Goal: Task Accomplishment & Management: Manage account settings

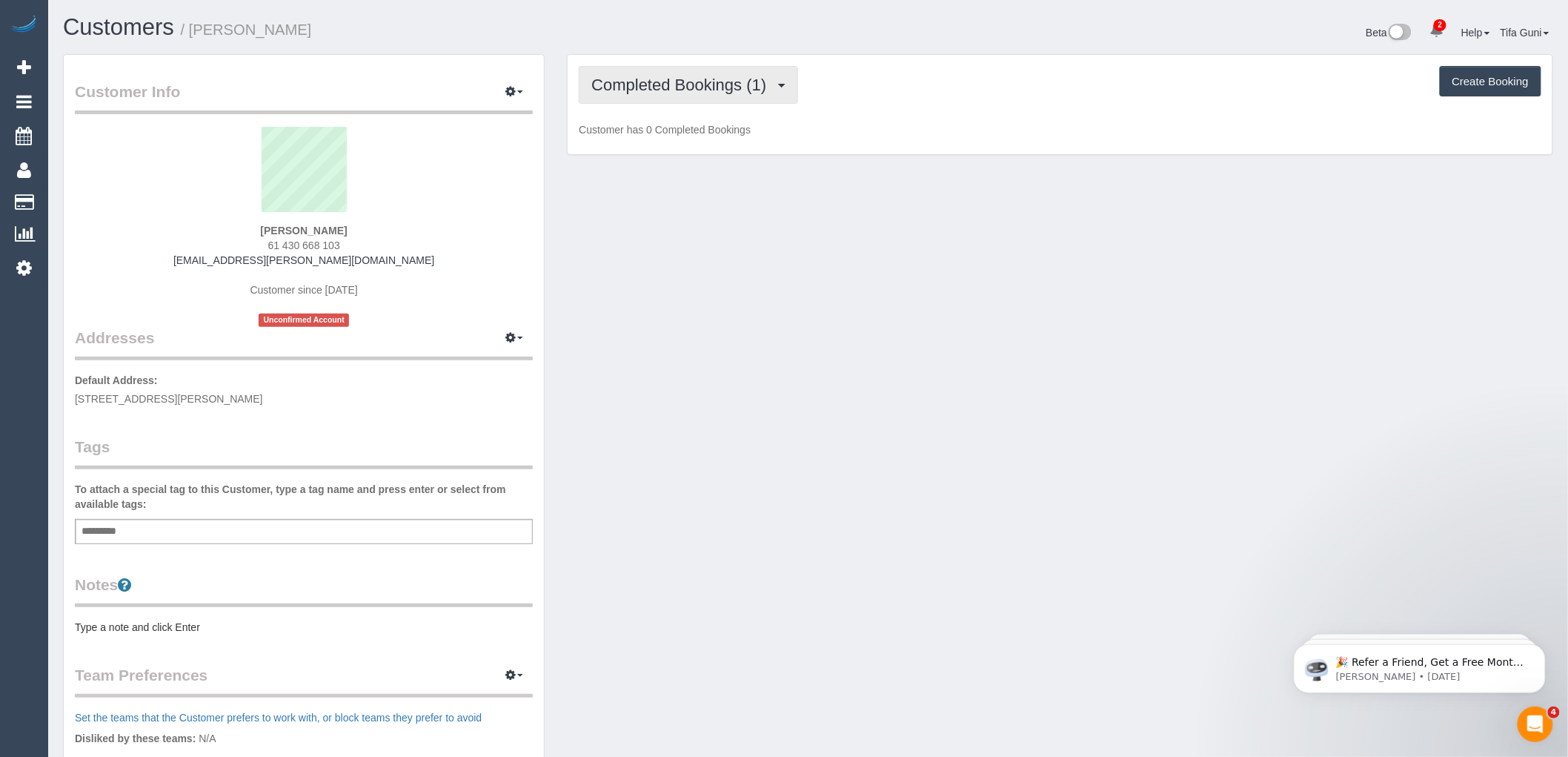
click at [710, 91] on span "Completed Bookings (1)" at bounding box center [682, 85] width 183 height 19
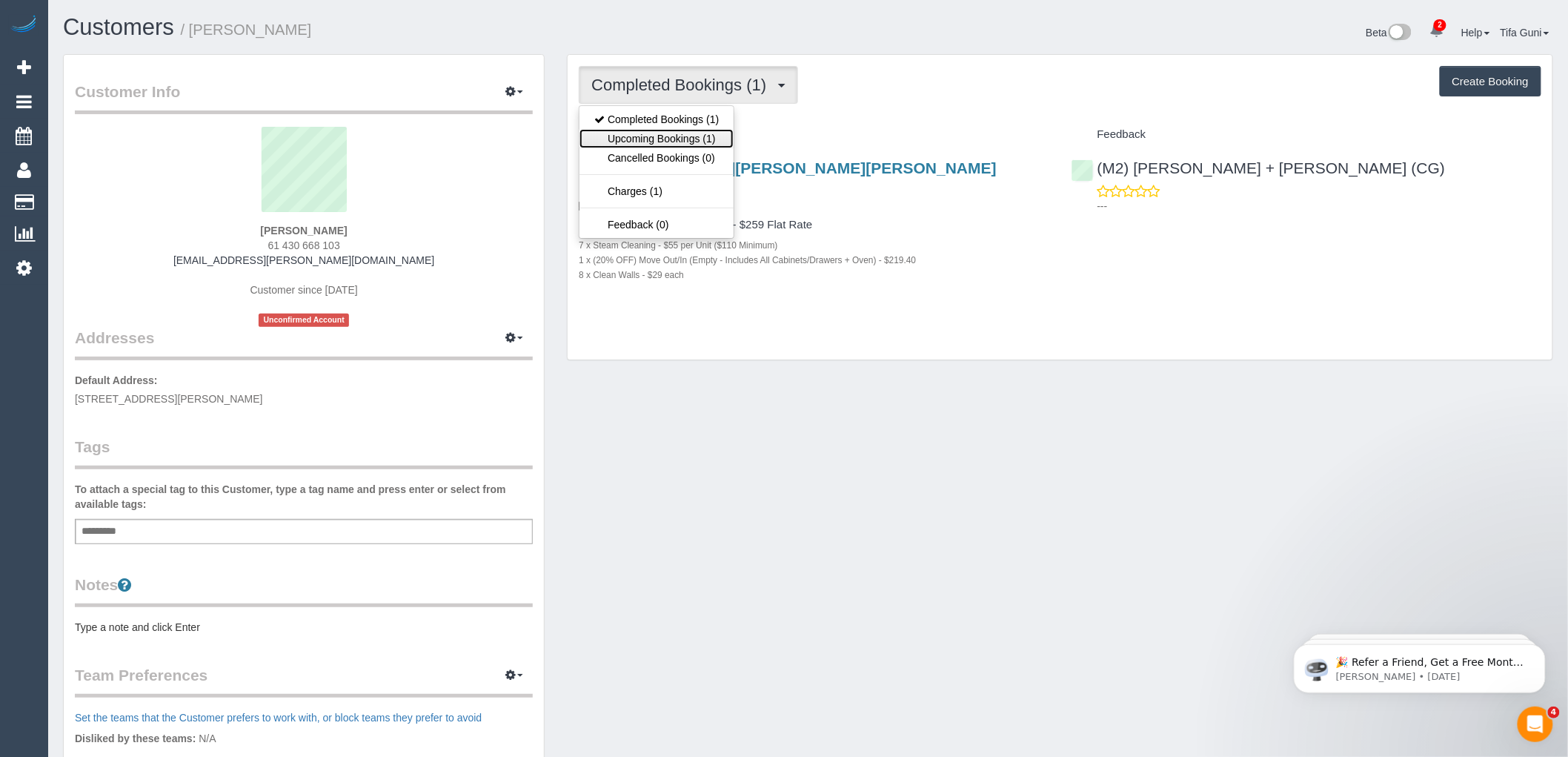
click at [707, 139] on link "Upcoming Bookings (1)" at bounding box center [656, 139] width 154 height 19
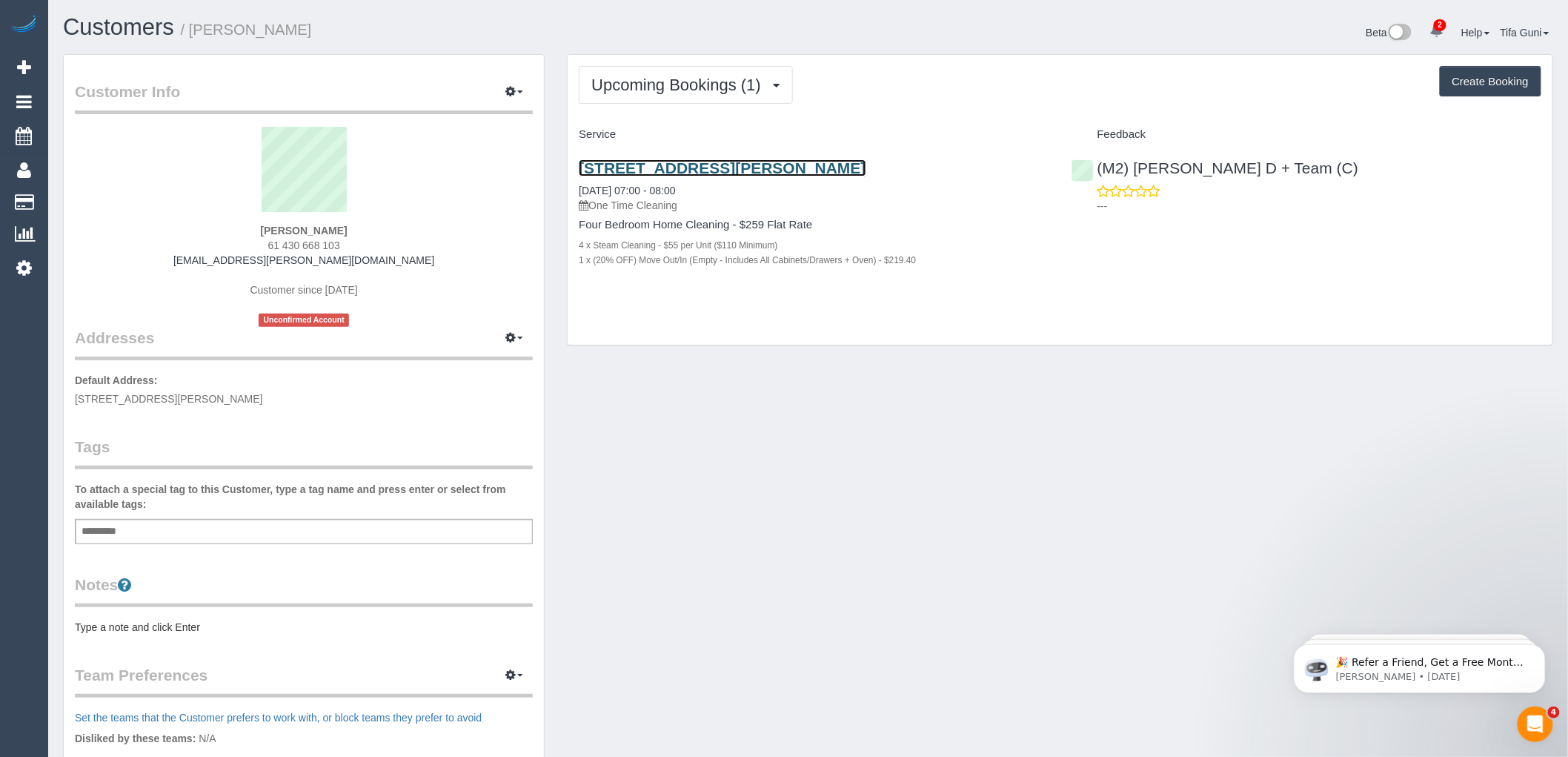
click at [722, 166] on link "[STREET_ADDRESS][PERSON_NAME]" at bounding box center [722, 168] width 287 height 17
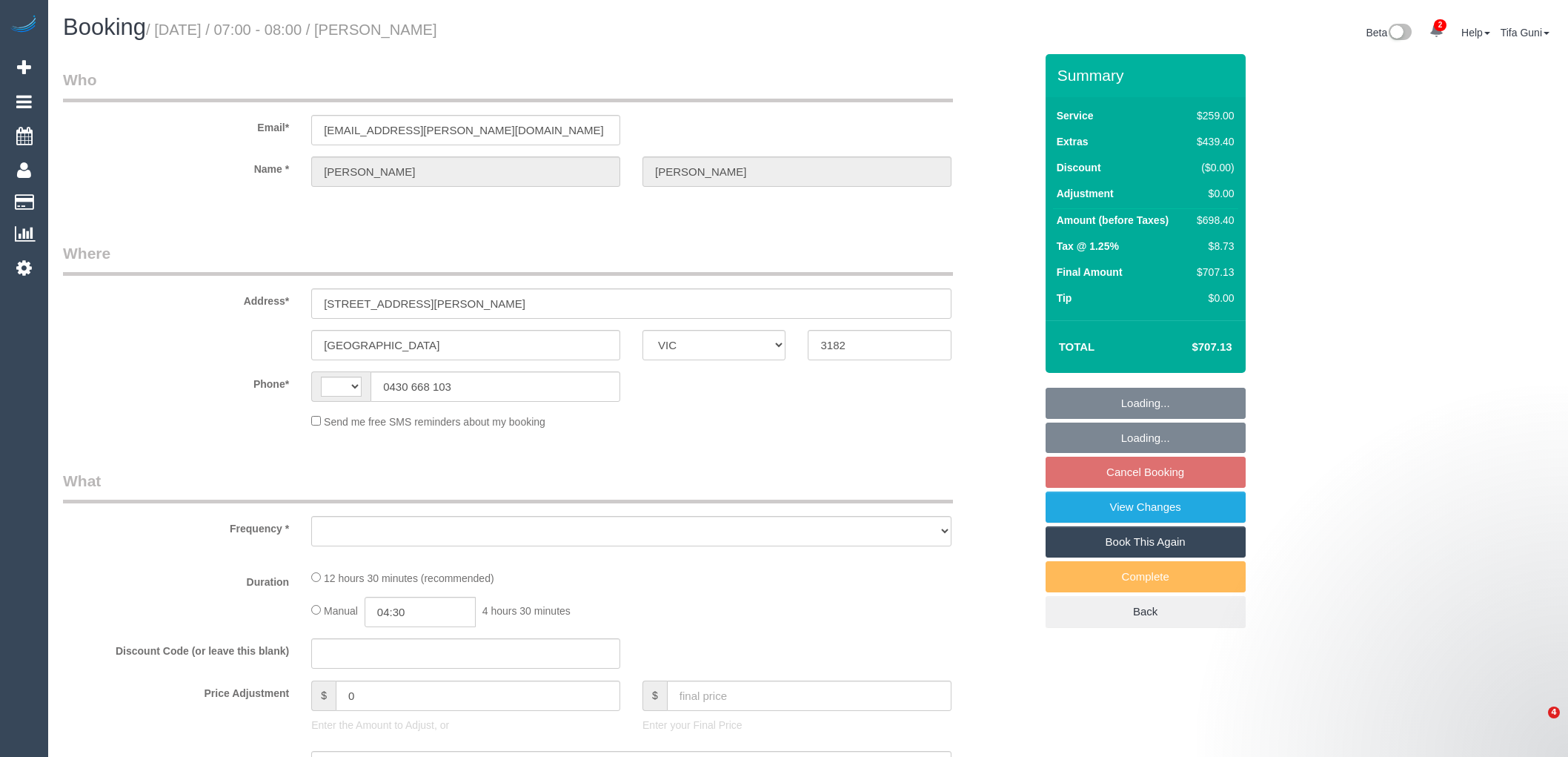
select select "VIC"
select select "string:AU"
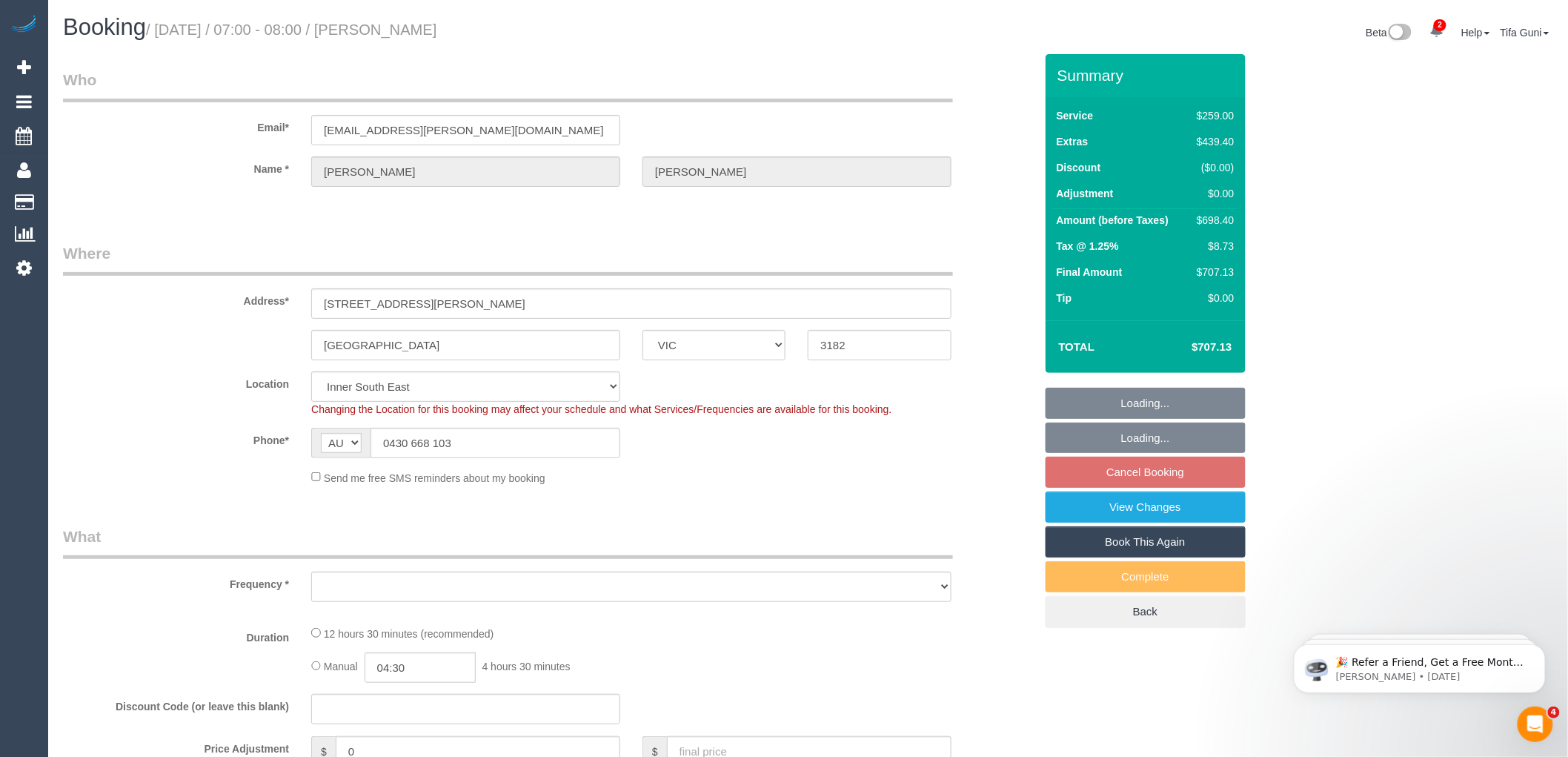
select select "string:stripe-pm_1S4rn22GScqysDRVrF03w38A"
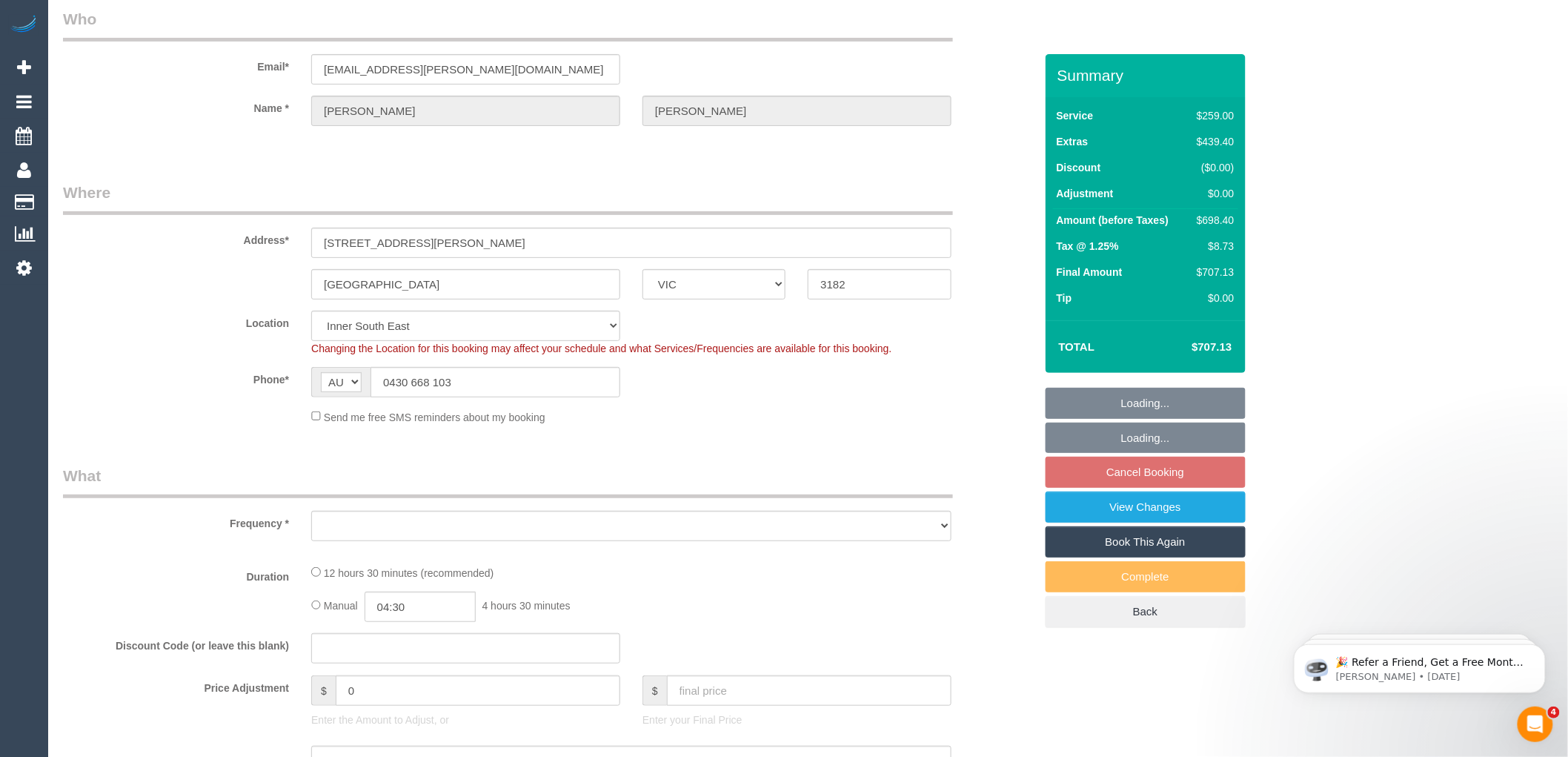
select select "object:605"
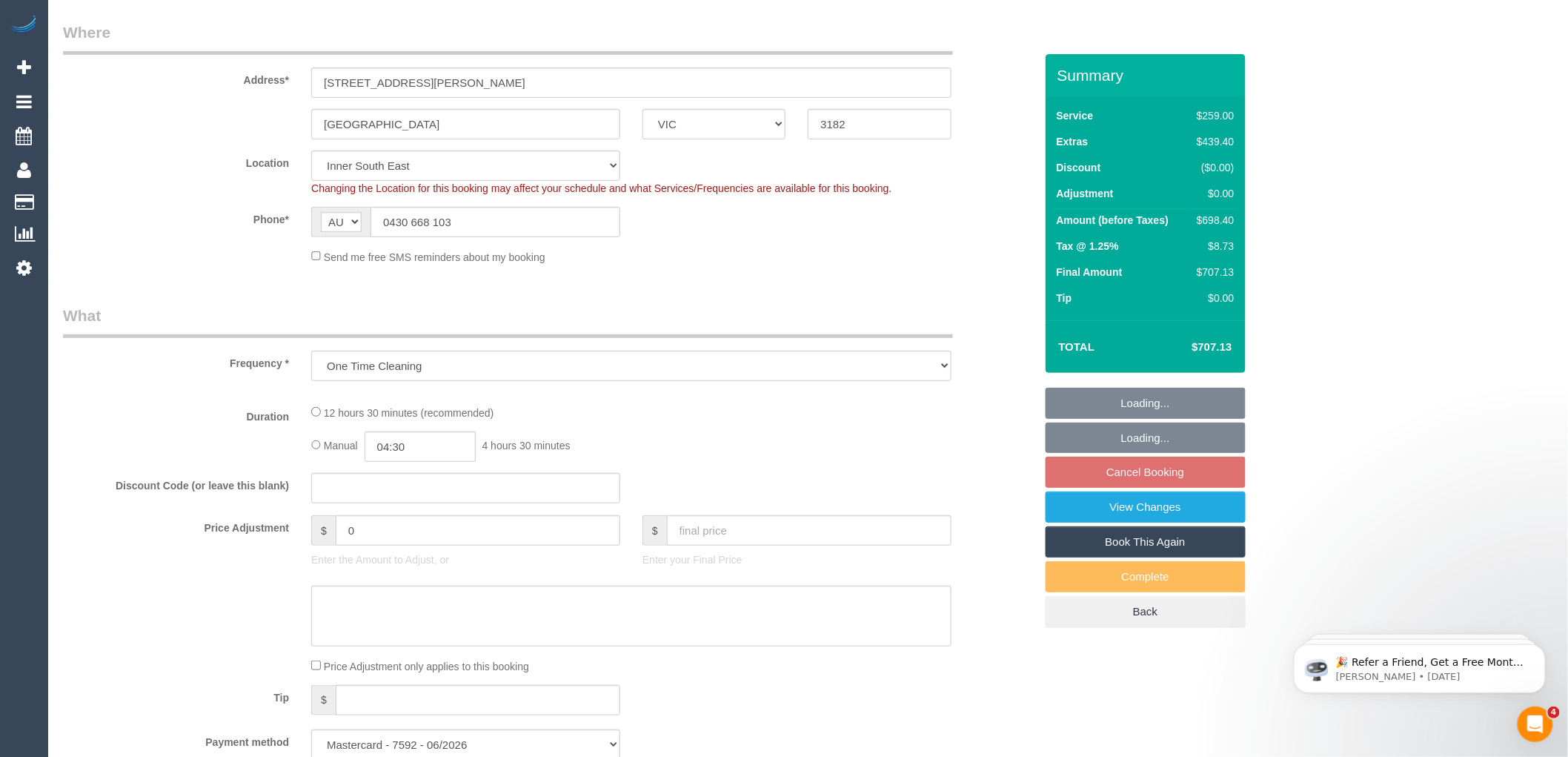
select select "number:28"
select select "number:19"
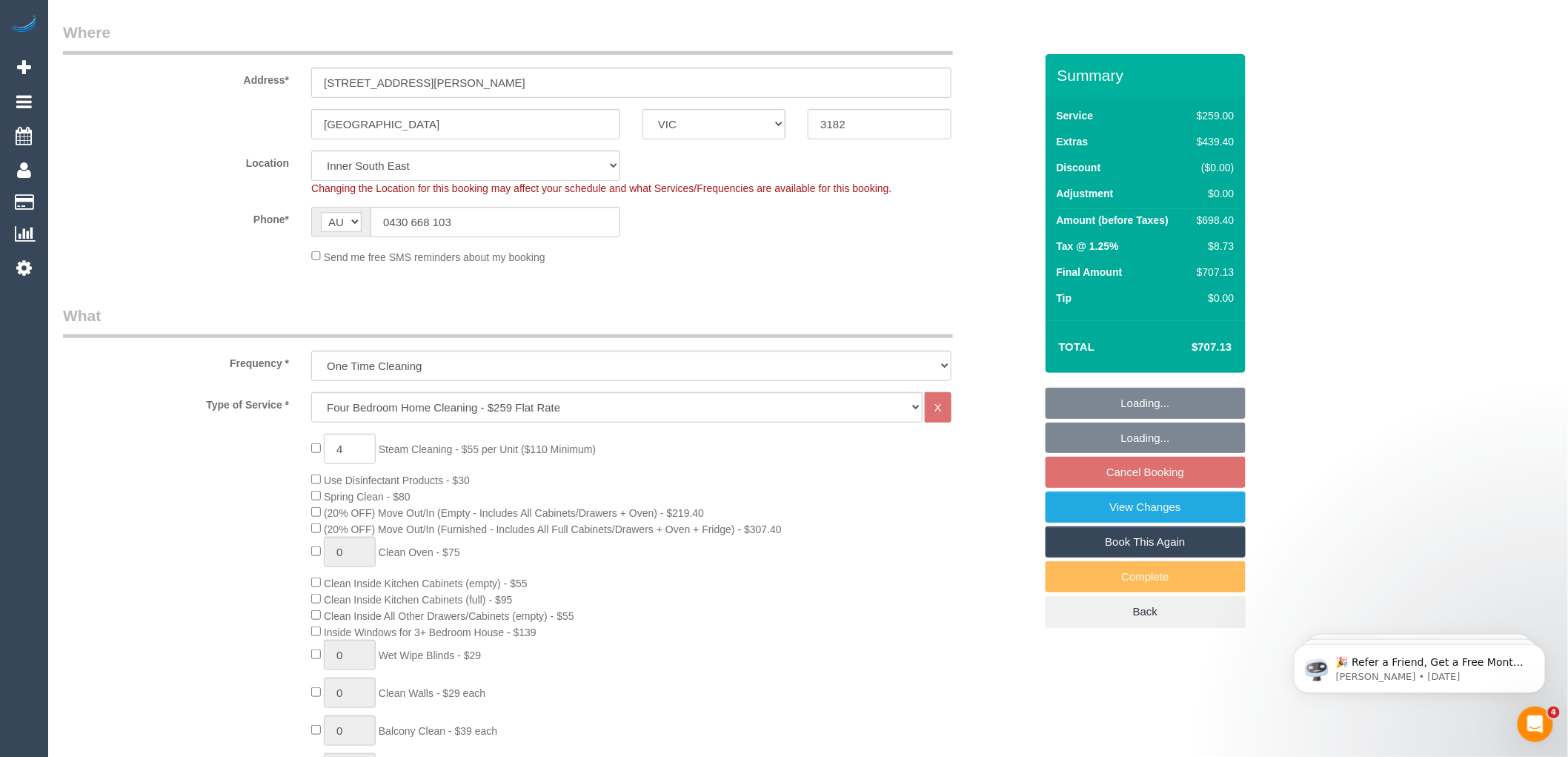
select select "object:1444"
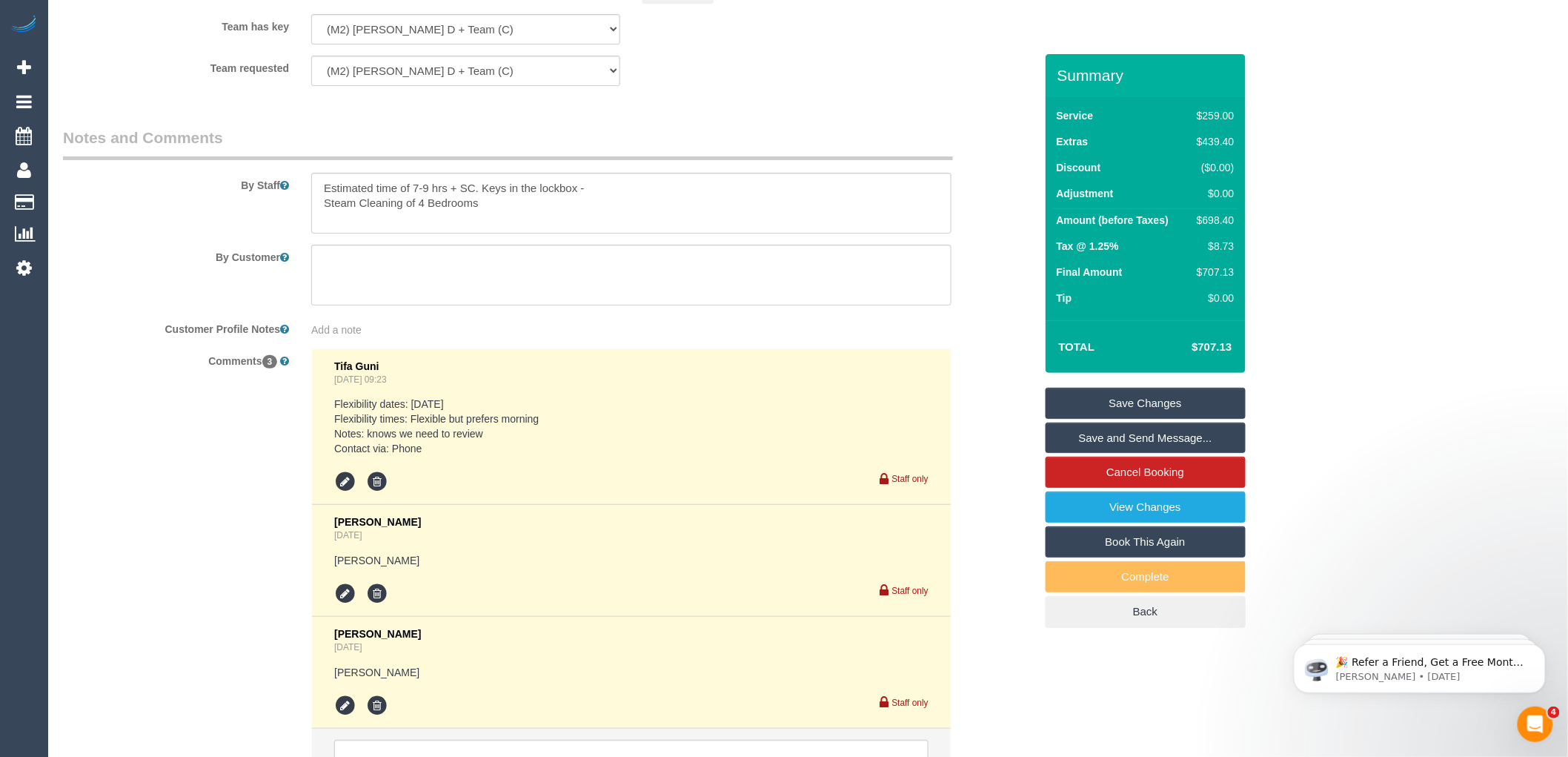
scroll to position [2370, 0]
click at [502, 219] on textarea at bounding box center [632, 205] width 641 height 61
click at [596, 208] on textarea at bounding box center [632, 205] width 641 height 61
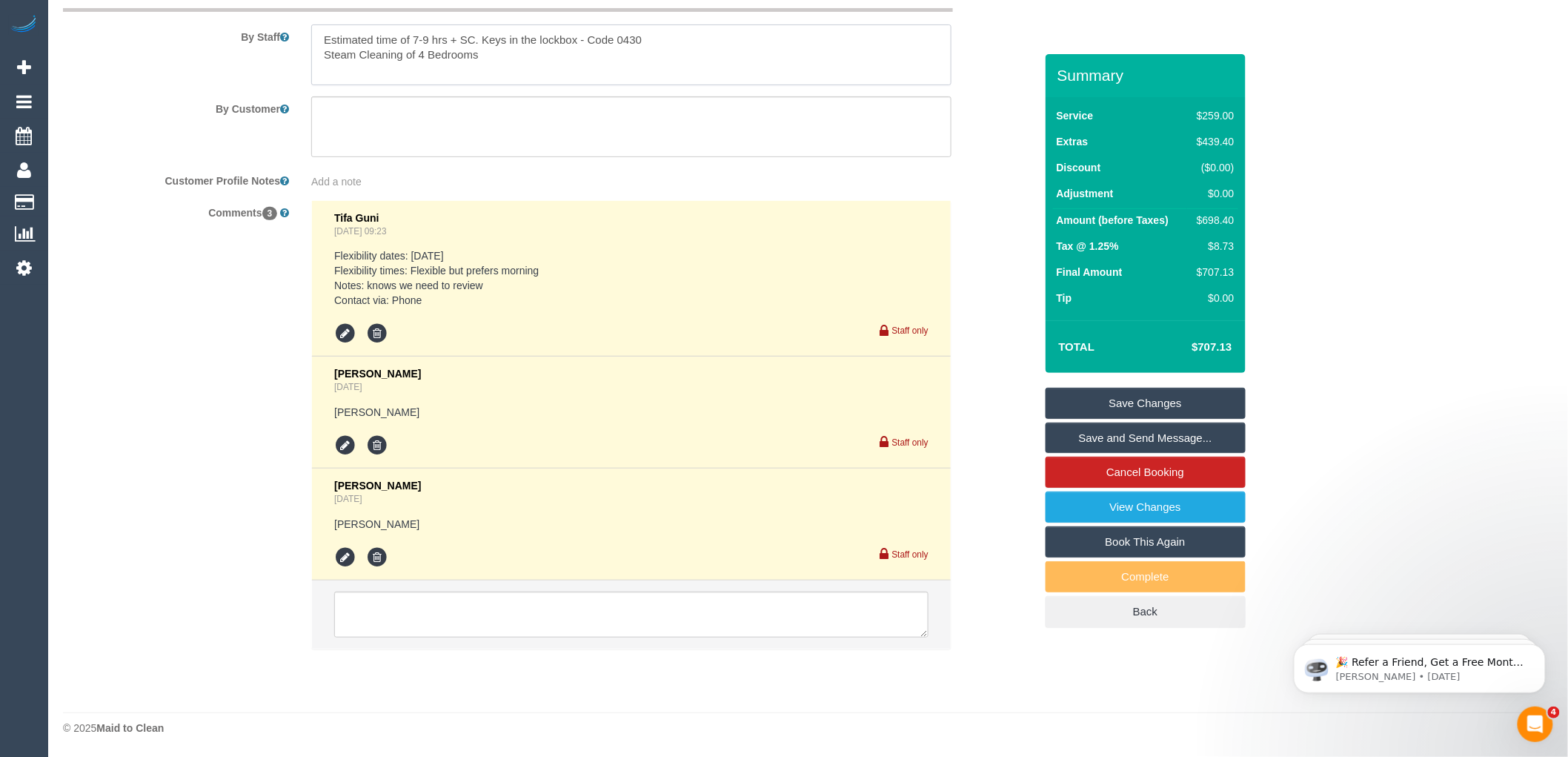
scroll to position [2535, 0]
type textarea "Estimated time of 7-9 hrs + SC. Keys in the lockbox - Code 0430 Steam Cleaning …"
click at [461, 618] on textarea at bounding box center [632, 614] width 595 height 46
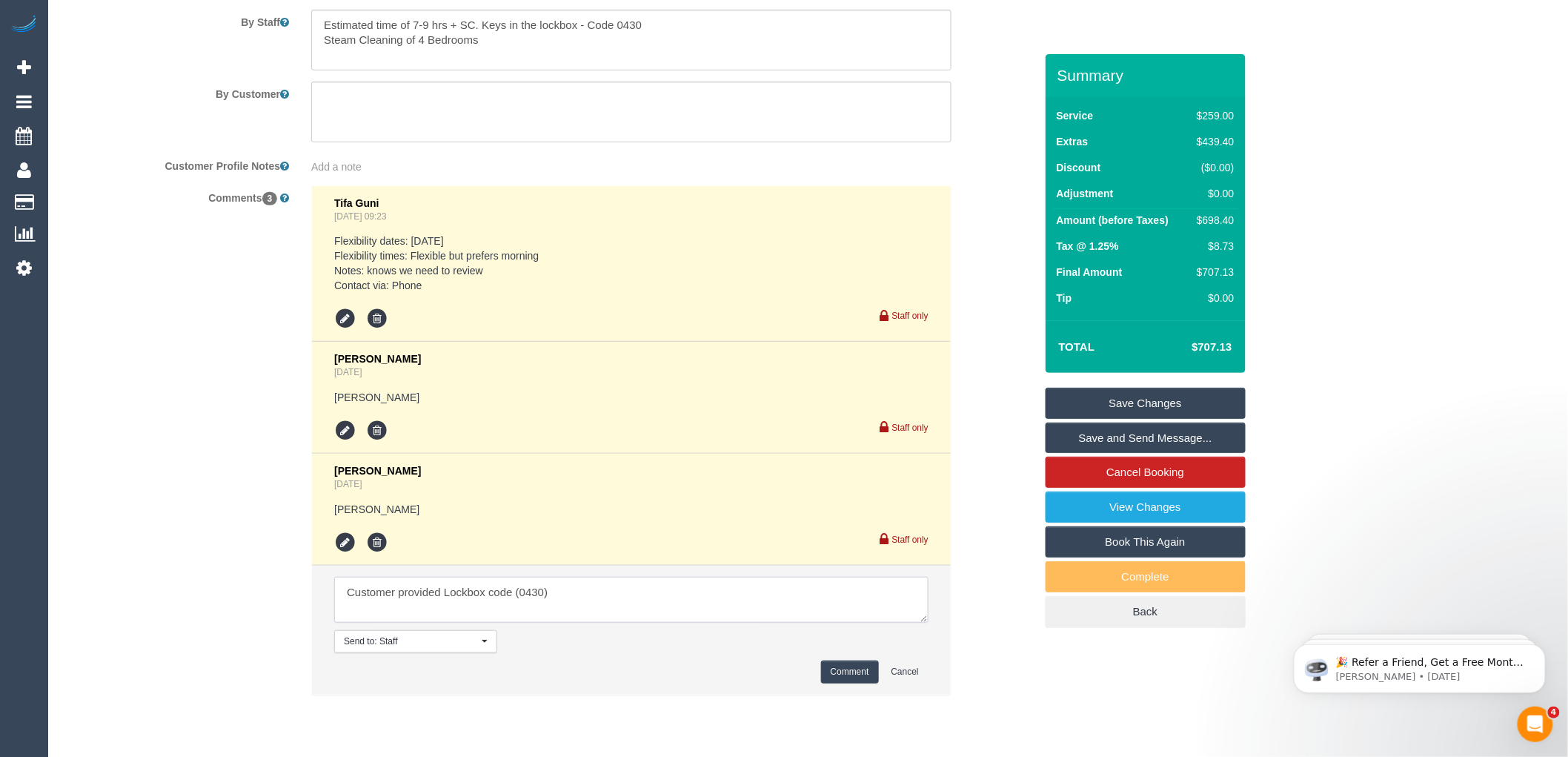
click at [441, 603] on textarea at bounding box center [632, 600] width 595 height 46
click at [515, 610] on textarea at bounding box center [632, 600] width 595 height 46
type textarea "Customer provided Lockbox code via email (0430)"
click at [857, 684] on button "Comment" at bounding box center [851, 671] width 58 height 23
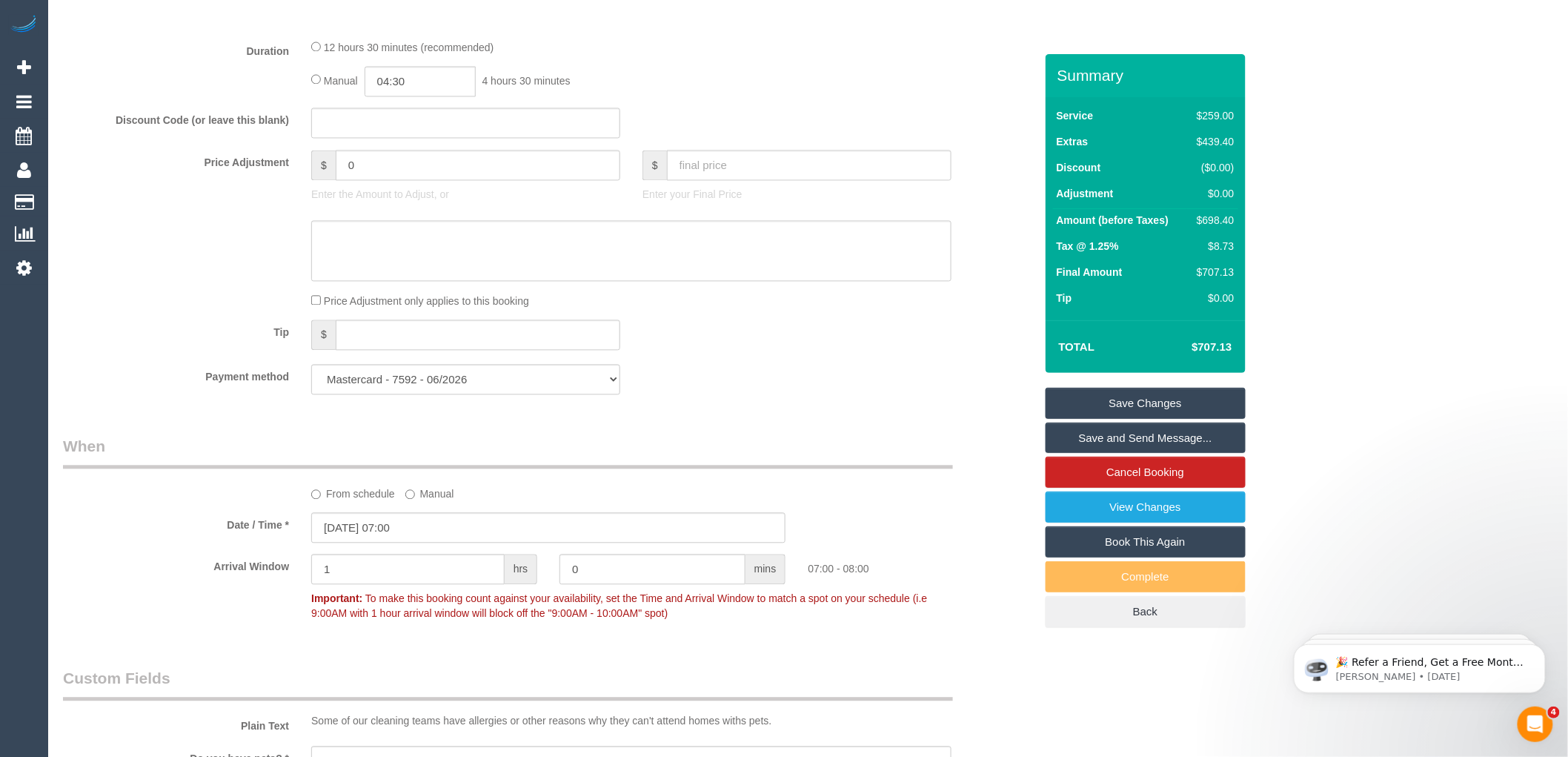
scroll to position [1152, 0]
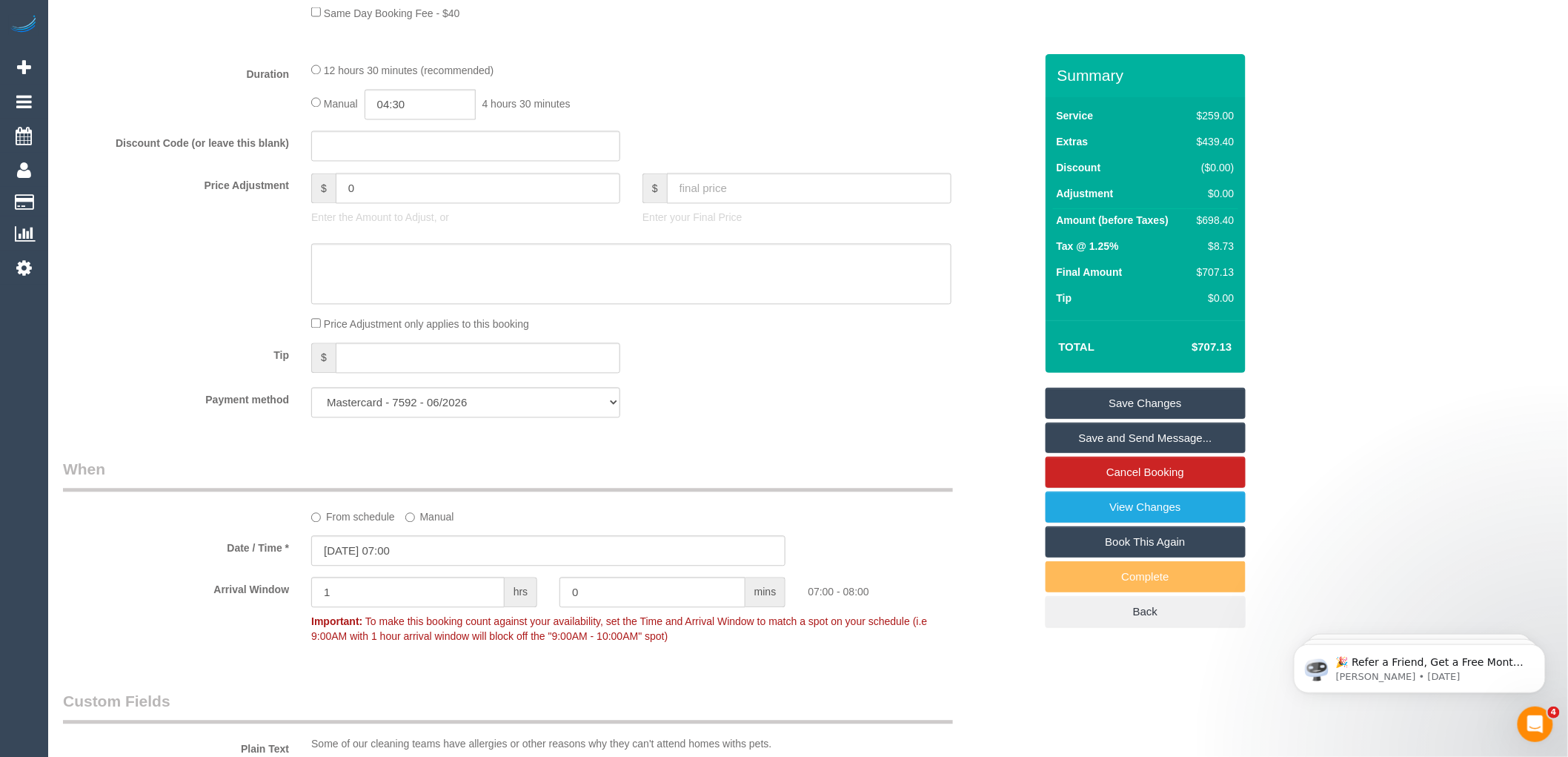
click at [1407, 44] on div "Who Email* jadey.bennett@gmail.com Name * Jade Bennett Where Address* 9 longmor…" at bounding box center [807, 543] width 1490 height 3282
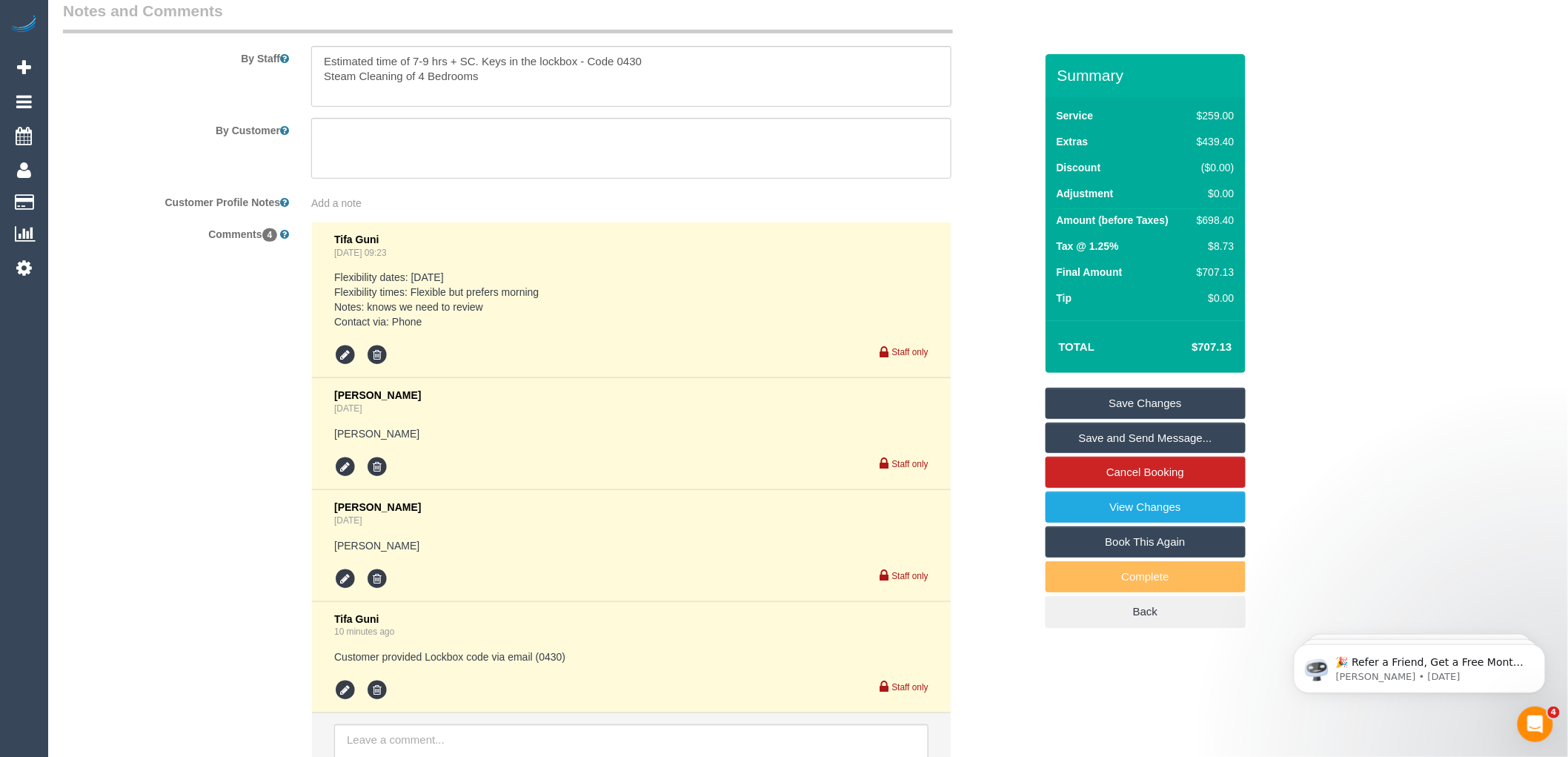
scroll to position [2552, 0]
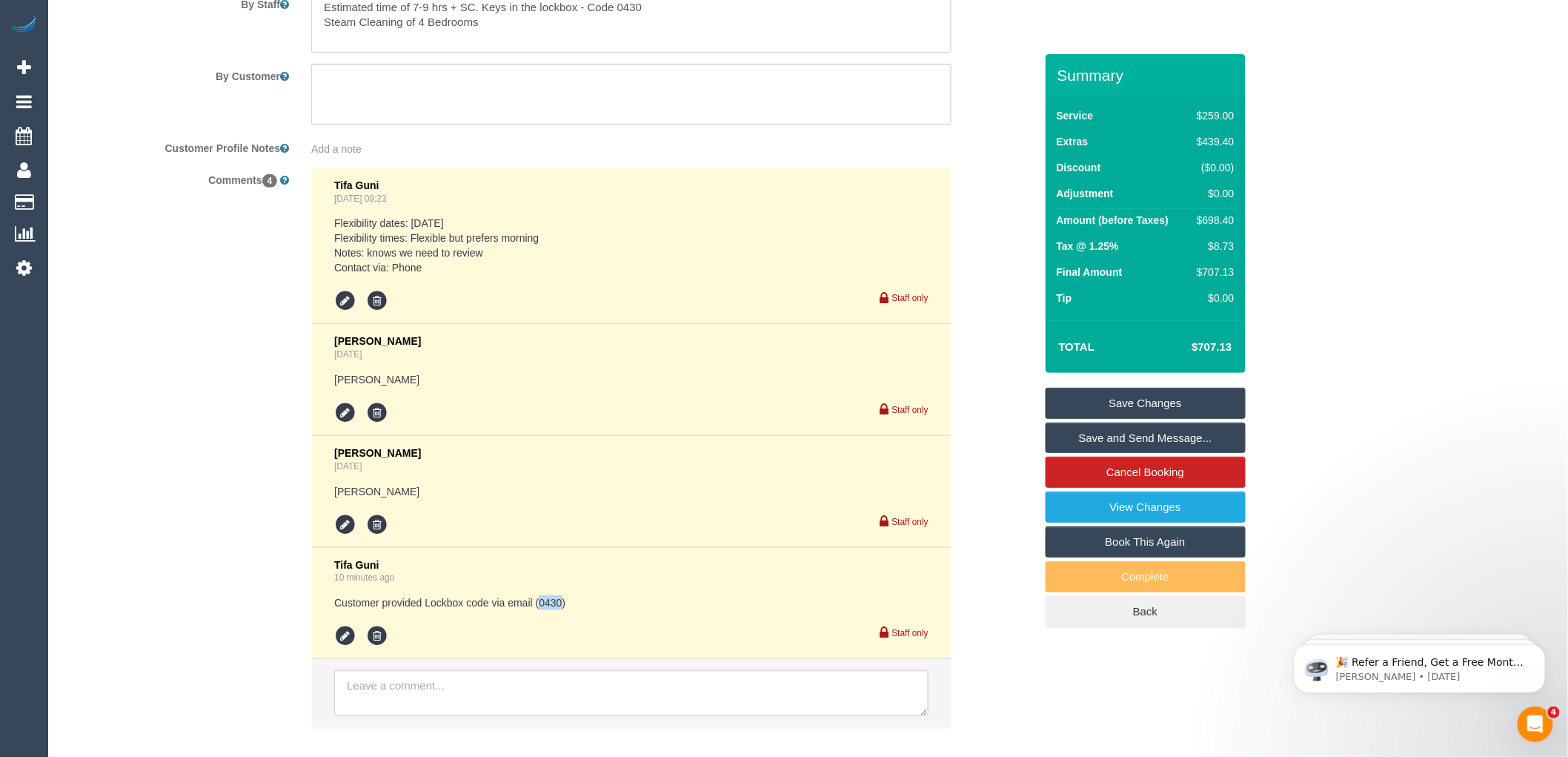
drag, startPoint x: 559, startPoint y: 615, endPoint x: 537, endPoint y: 609, distance: 22.8
click at [537, 609] on pre "Customer provided Lockbox code via email (0430)" at bounding box center [632, 603] width 595 height 15
copy pre "0430"
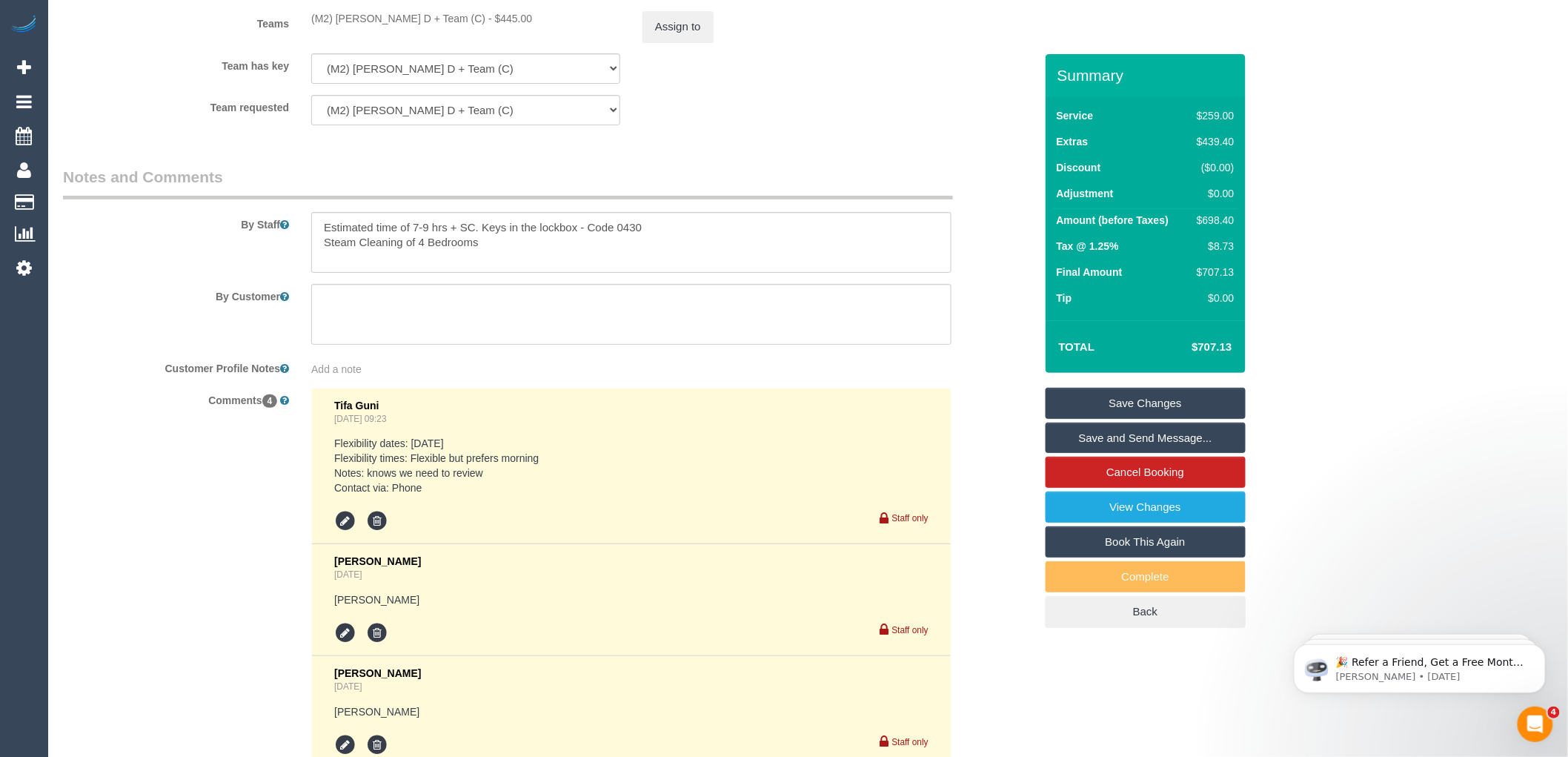
scroll to position [2223, 0]
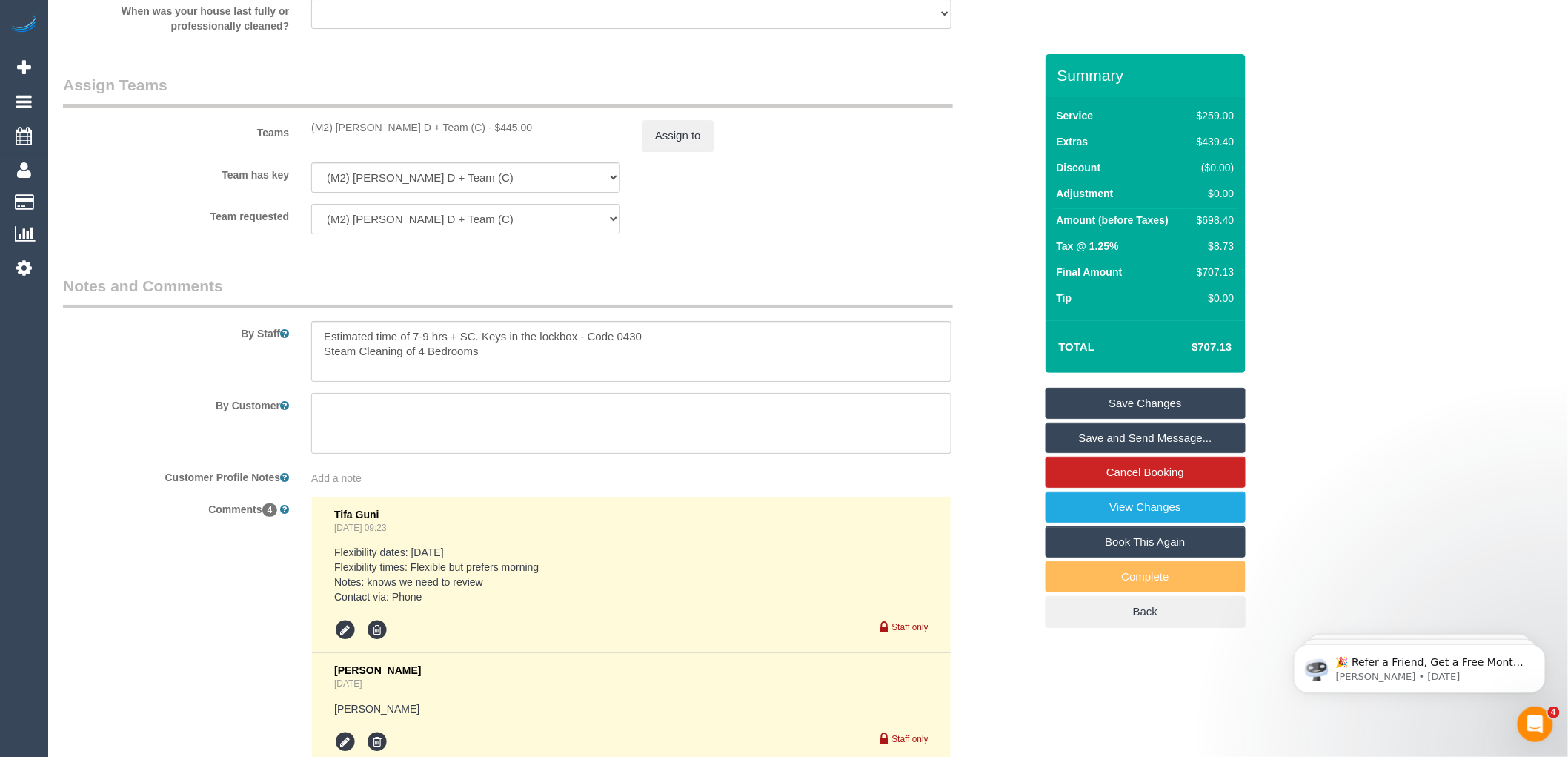
click at [1136, 403] on link "Save Changes" at bounding box center [1145, 402] width 200 height 31
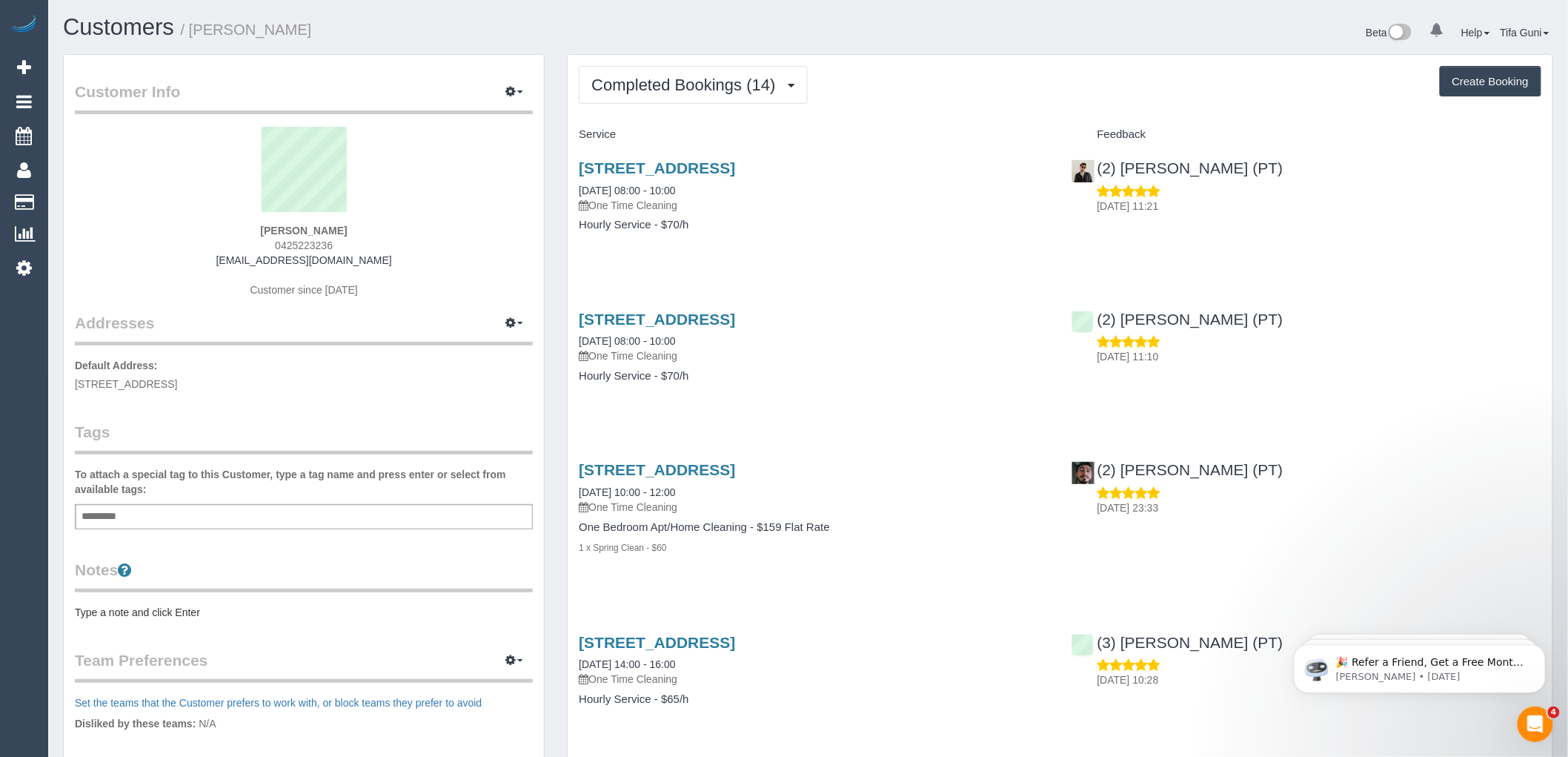
drag, startPoint x: 345, startPoint y: 243, endPoint x: 263, endPoint y: 244, distance: 82.0
click at [263, 244] on div "Jiacheng Wu 0425223236 estellemonash@hotmail.com Customer since 2020" at bounding box center [304, 220] width 458 height 185
copy span "0425223236"
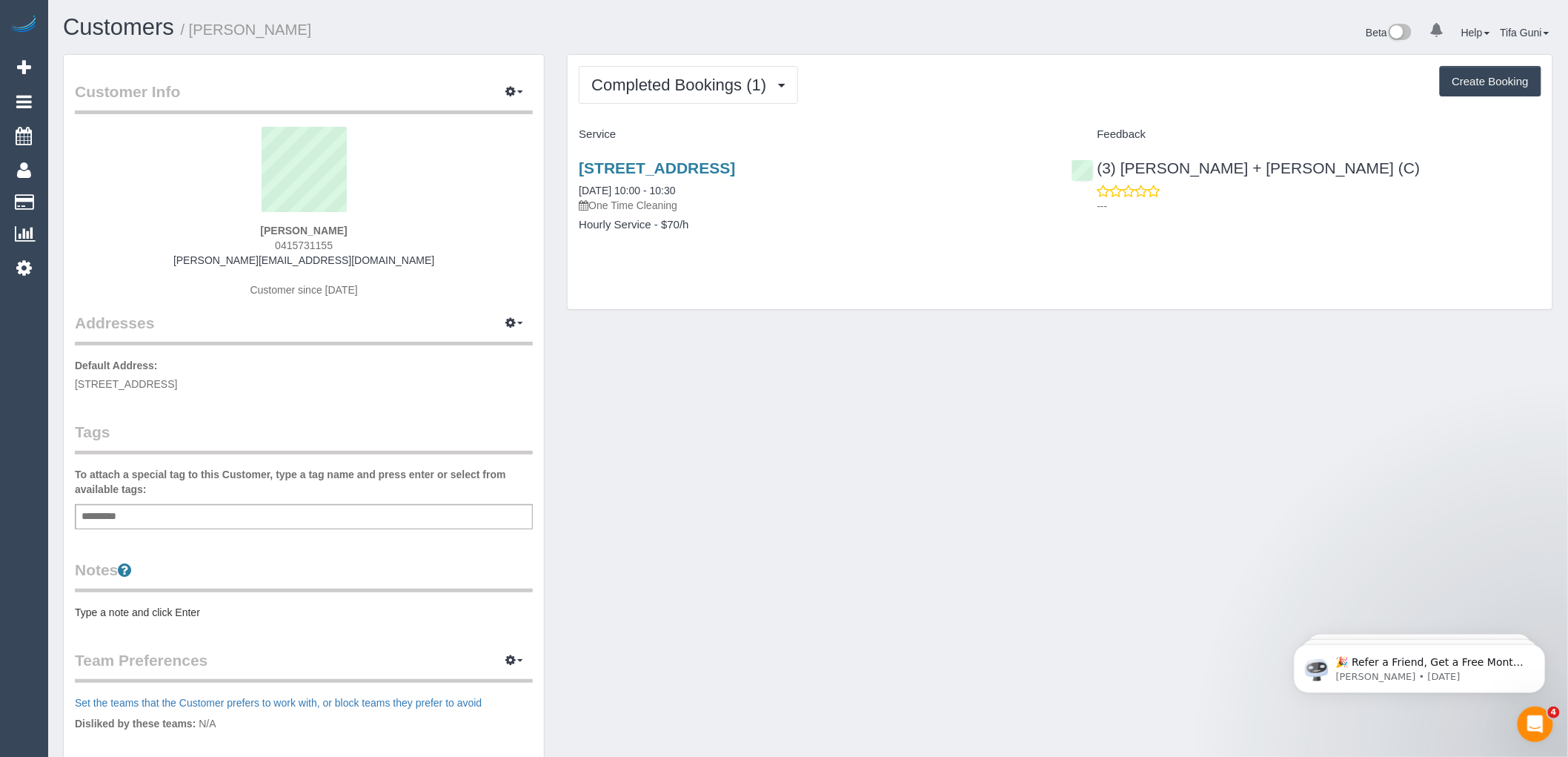
drag, startPoint x: 340, startPoint y: 239, endPoint x: 273, endPoint y: 248, distance: 67.6
click at [273, 248] on div "[PERSON_NAME] 0415731155 [PERSON_NAME][EMAIL_ADDRESS][DOMAIN_NAME] Customer sin…" at bounding box center [304, 220] width 458 height 185
copy span "0415731155"
click at [756, 94] on span "Completed Bookings (1)" at bounding box center [682, 85] width 183 height 19
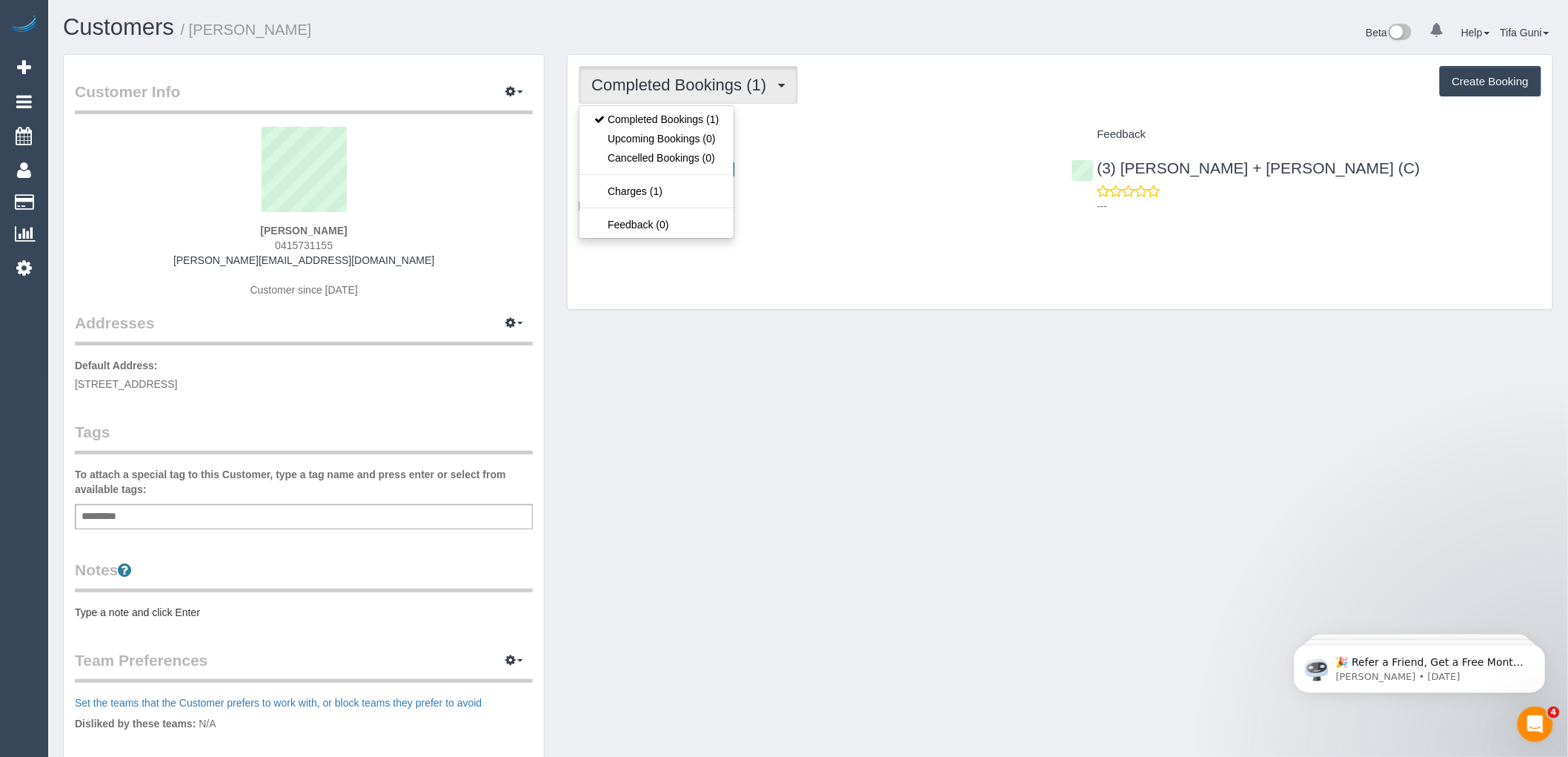
click at [767, 254] on div "[STREET_ADDRESS] [DATE] 10:00 - 10:30 One Time Cleaning Hourly Service - $70/h" at bounding box center [814, 203] width 492 height 114
